Goal: Transaction & Acquisition: Purchase product/service

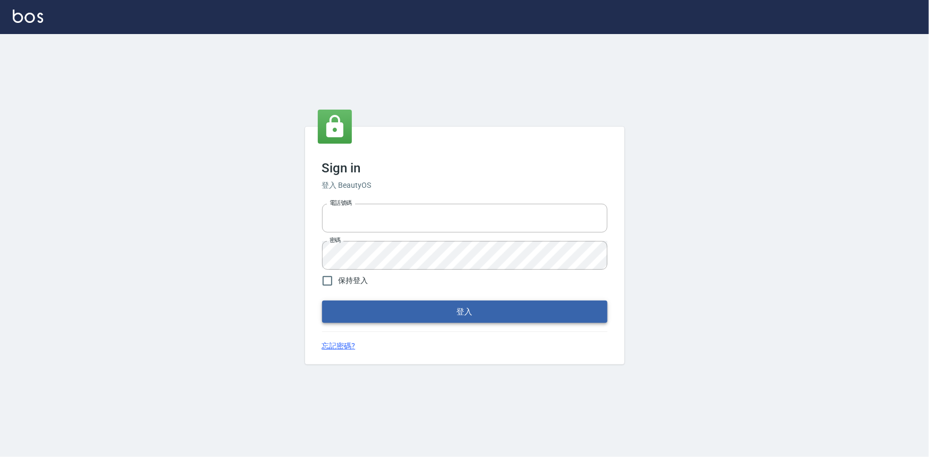
type input "0922670776"
click at [520, 307] on button "登入" at bounding box center [464, 312] width 285 height 22
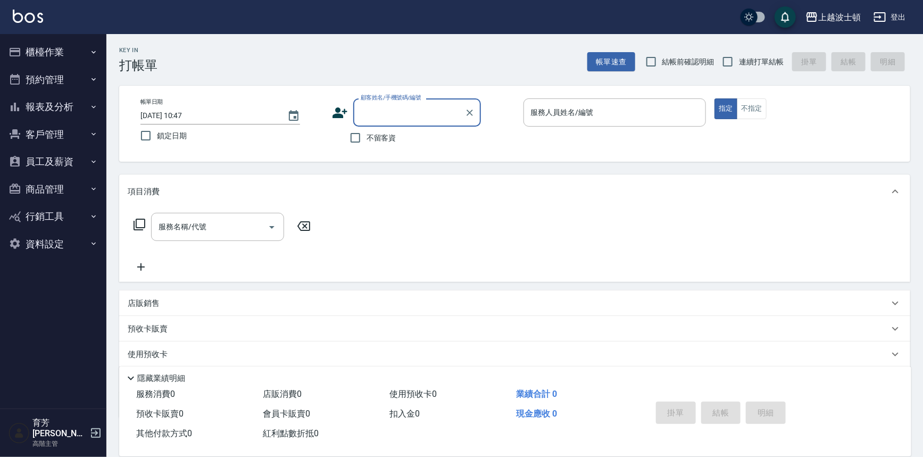
click at [77, 130] on button "客戶管理" at bounding box center [53, 135] width 98 height 28
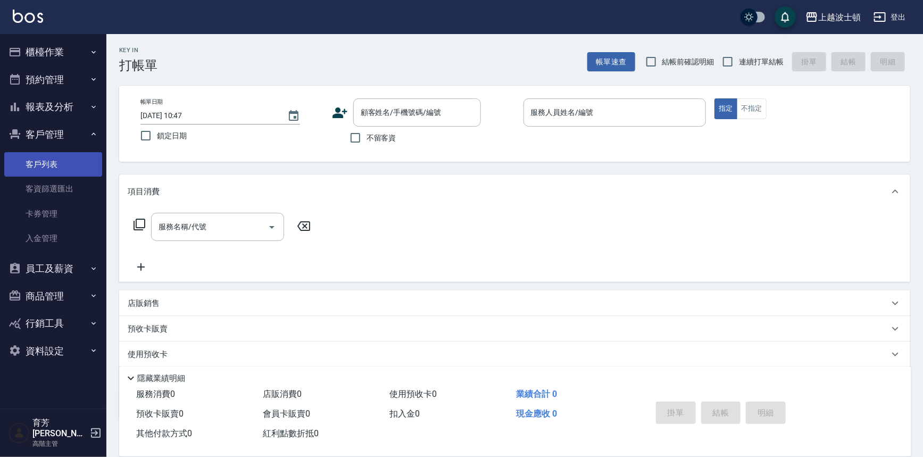
click at [67, 159] on link "客戶列表" at bounding box center [53, 164] width 98 height 24
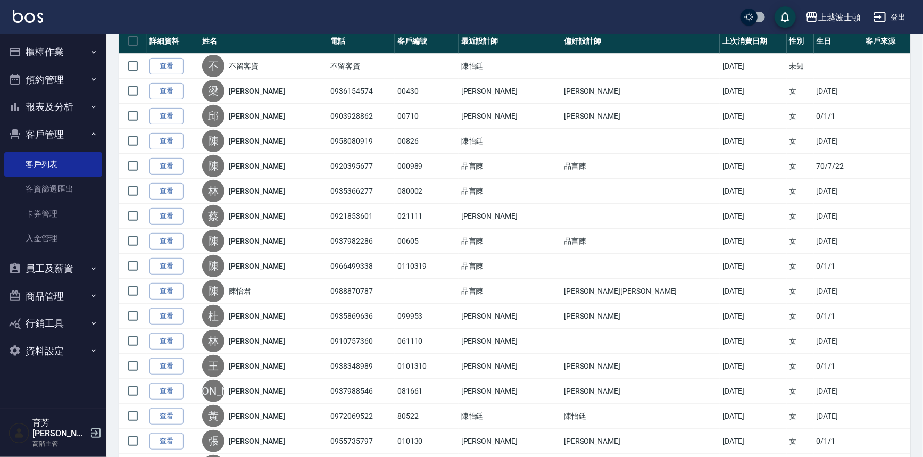
scroll to position [182, 0]
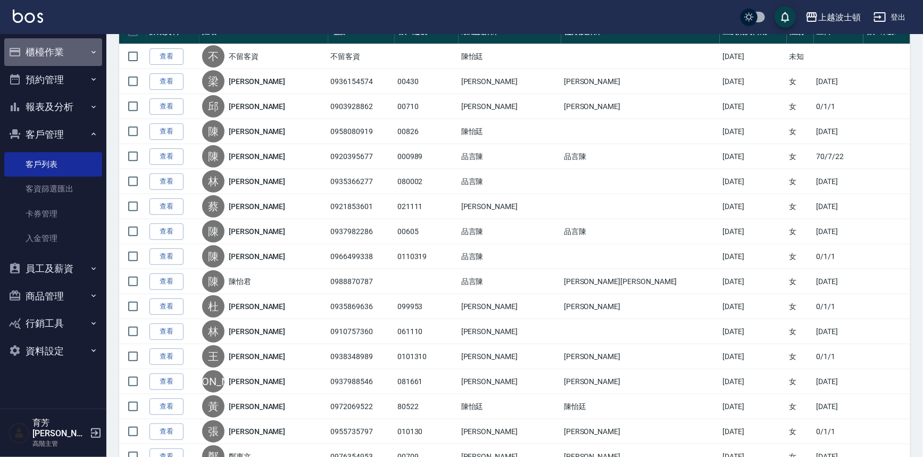
click at [61, 51] on button "櫃檯作業" at bounding box center [53, 52] width 98 height 28
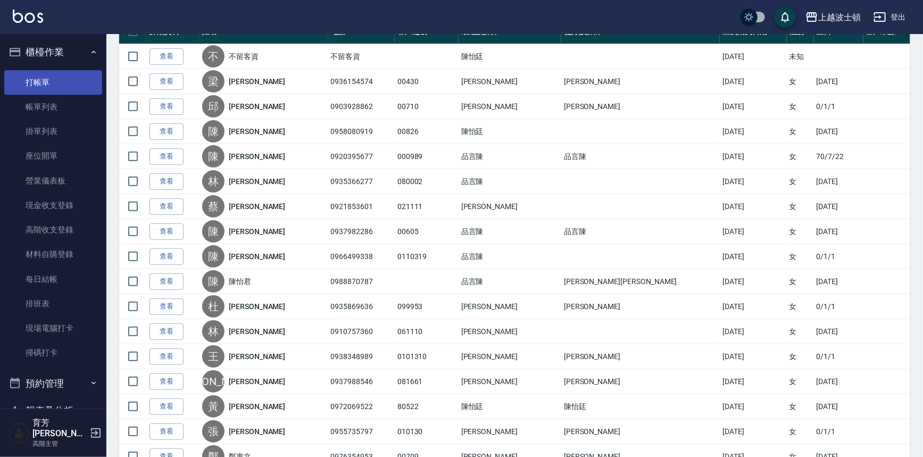
click at [55, 80] on link "打帳單" at bounding box center [53, 82] width 98 height 24
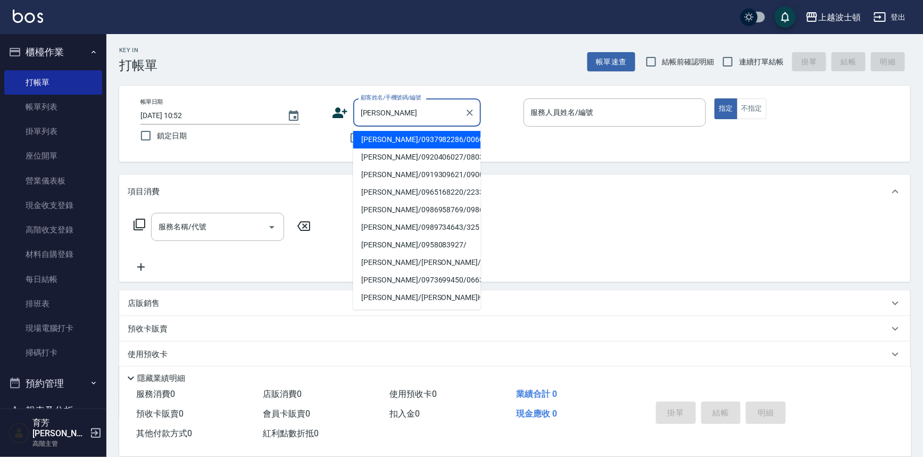
click at [406, 161] on li "[PERSON_NAME]/0920406027/080317" at bounding box center [417, 157] width 128 height 18
type input "[PERSON_NAME]/0920406027/080317"
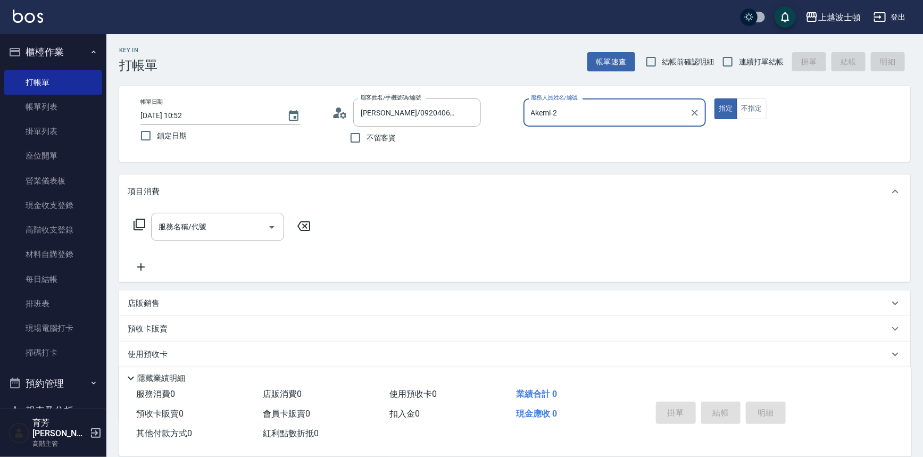
type input "Akemi-2"
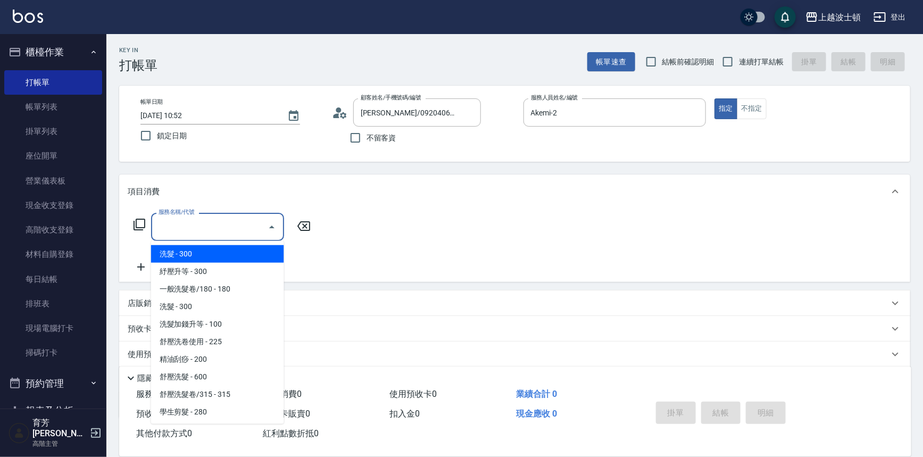
click at [187, 229] on input "服務名稱/代號" at bounding box center [209, 227] width 107 height 19
drag, startPoint x: 203, startPoint y: 251, endPoint x: 358, endPoint y: 244, distance: 155.0
click at [203, 252] on span "洗髮 - 300" at bounding box center [217, 254] width 133 height 18
type input "洗髮(201)"
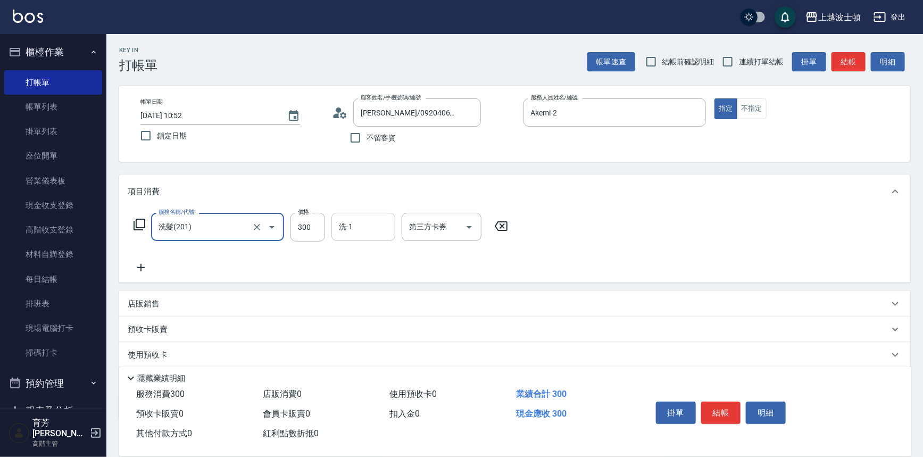
click at [357, 234] on input "洗-1" at bounding box center [363, 227] width 54 height 19
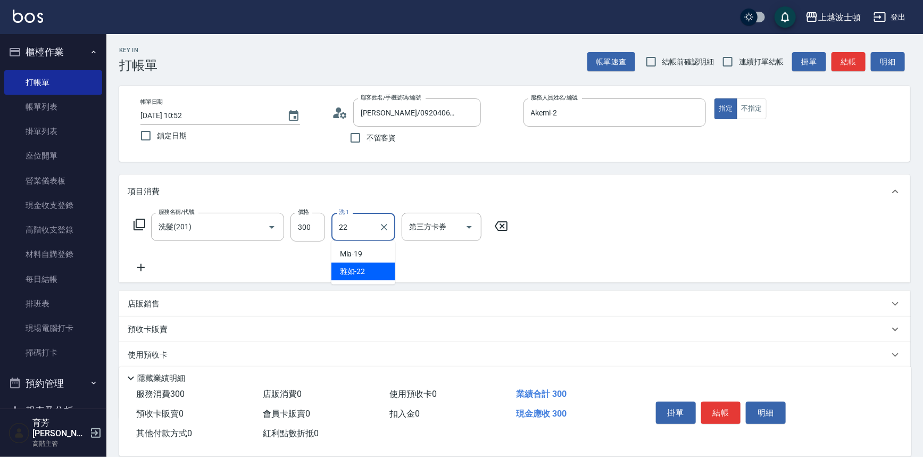
click at [365, 272] on div "雅如 -22" at bounding box center [364, 272] width 64 height 18
type input "雅如-22"
click at [136, 267] on icon at bounding box center [141, 267] width 27 height 13
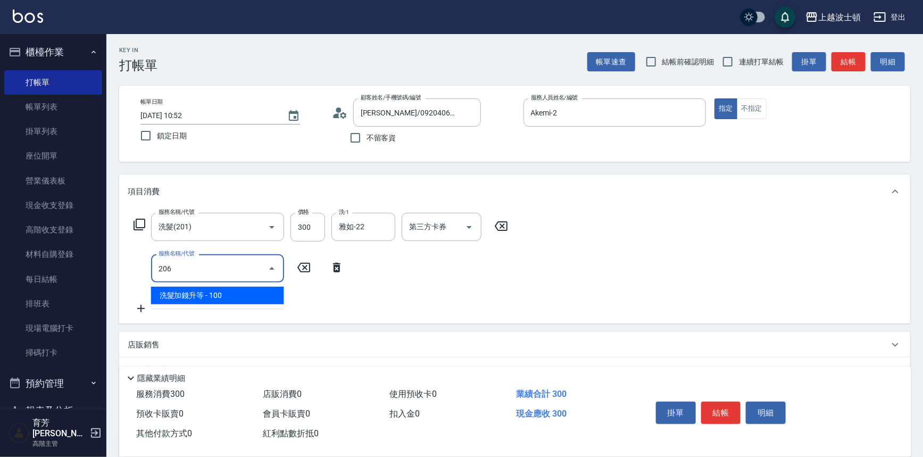
click at [248, 296] on span "洗髮加錢升等 - 100" at bounding box center [217, 296] width 133 height 18
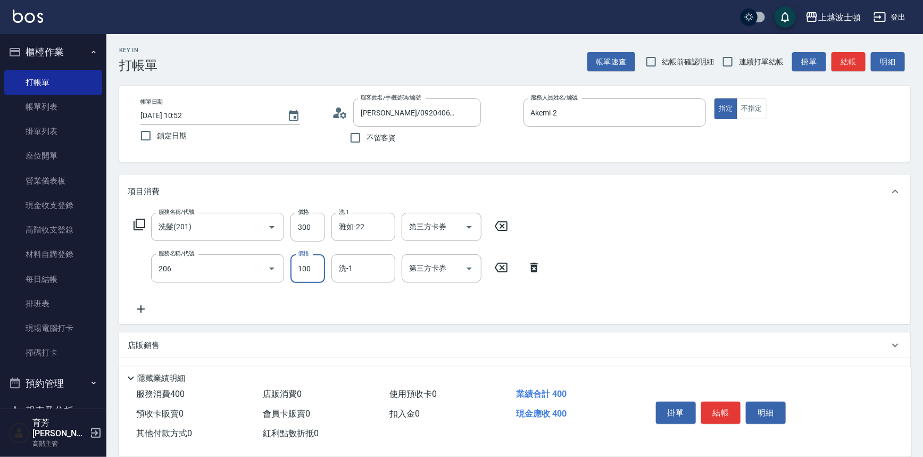
type input "洗髮加錢升等(206)"
click at [308, 275] on input "100" at bounding box center [308, 268] width 35 height 29
type input "50"
click at [364, 277] on input "洗-1" at bounding box center [363, 268] width 54 height 19
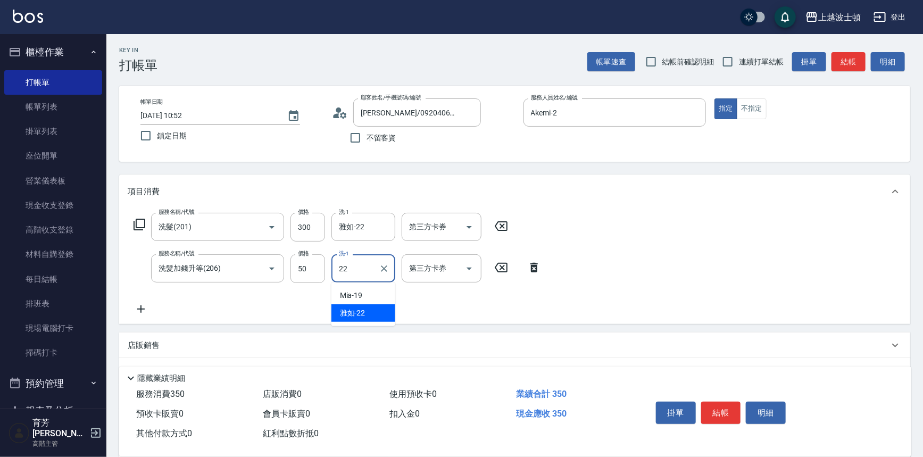
click at [372, 307] on div "雅如 -22" at bounding box center [364, 313] width 64 height 18
type input "雅如-22"
click at [693, 250] on div "服務名稱/代號 洗髮(201) 服務名稱/代號 價格 300 價格 洗-1 雅如-22 洗-1 第三方卡券 第三方卡券 服務名稱/代號 洗髮加錢升等(206)…" at bounding box center [514, 266] width 791 height 115
click at [716, 412] on button "結帳" at bounding box center [721, 413] width 40 height 22
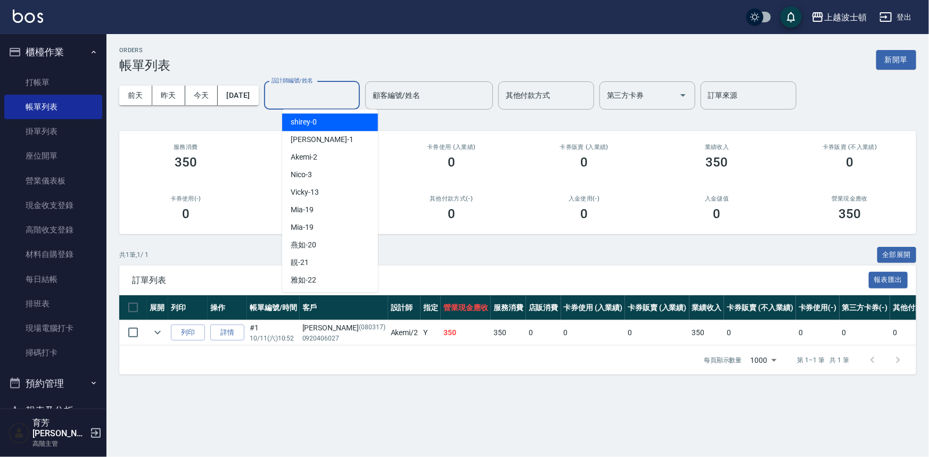
click at [324, 96] on input "設計師編號/姓名" at bounding box center [312, 95] width 86 height 19
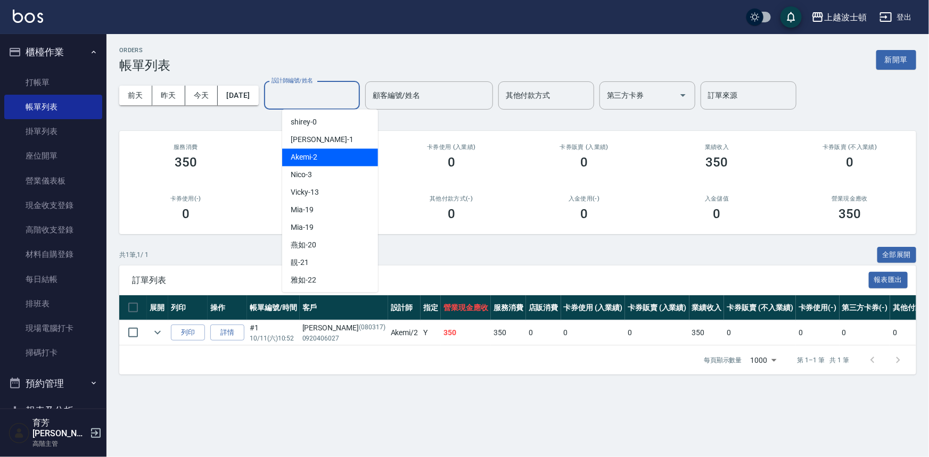
click at [338, 155] on div "Akemi -2" at bounding box center [330, 157] width 96 height 18
type input "Akemi-2"
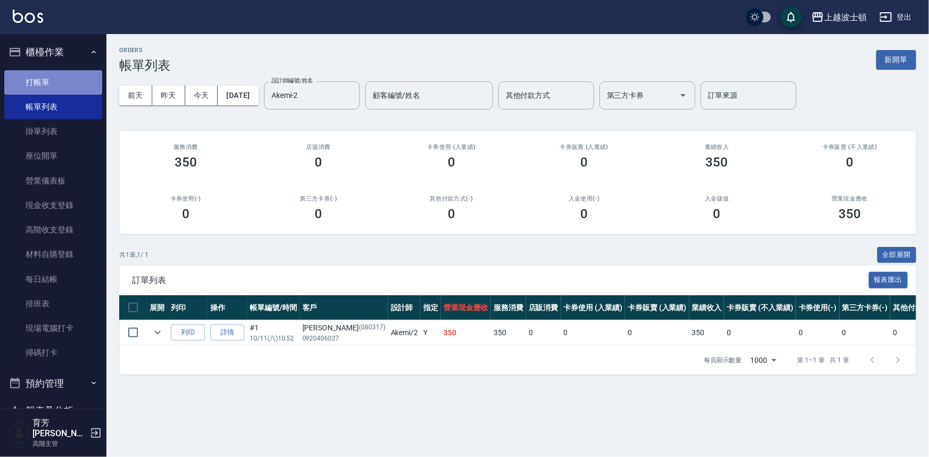
click at [76, 82] on link "打帳單" at bounding box center [53, 82] width 98 height 24
